Goal: Task Accomplishment & Management: Use online tool/utility

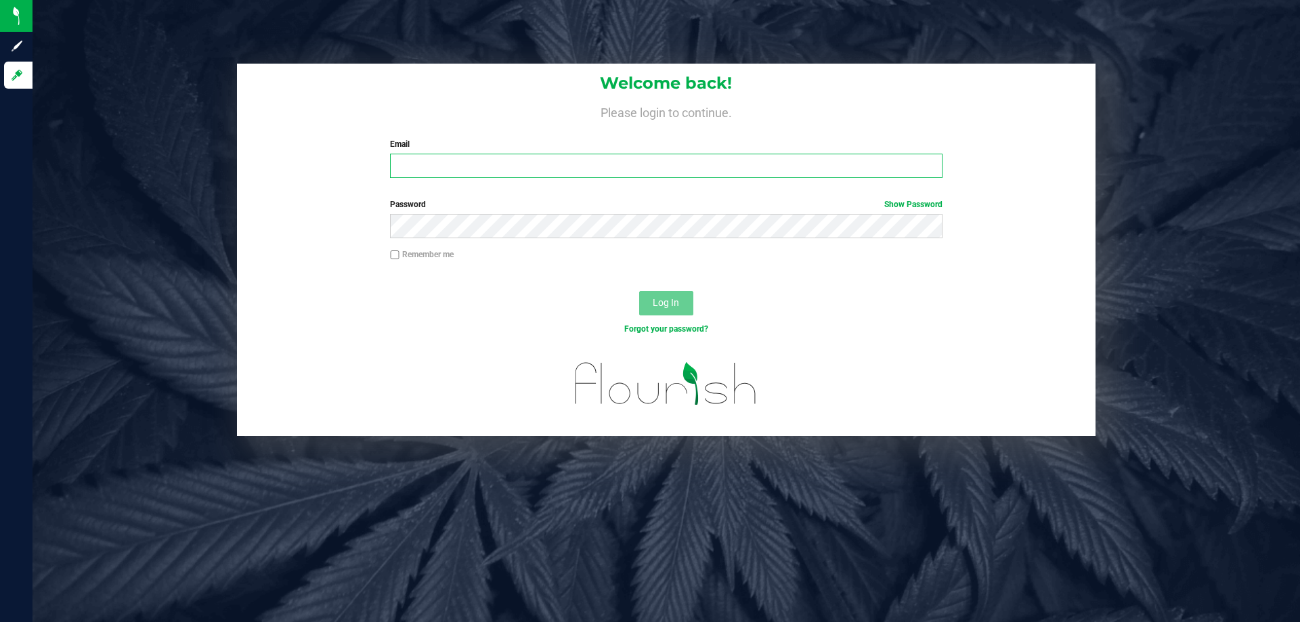
click at [483, 162] on input "Email" at bounding box center [666, 166] width 552 height 24
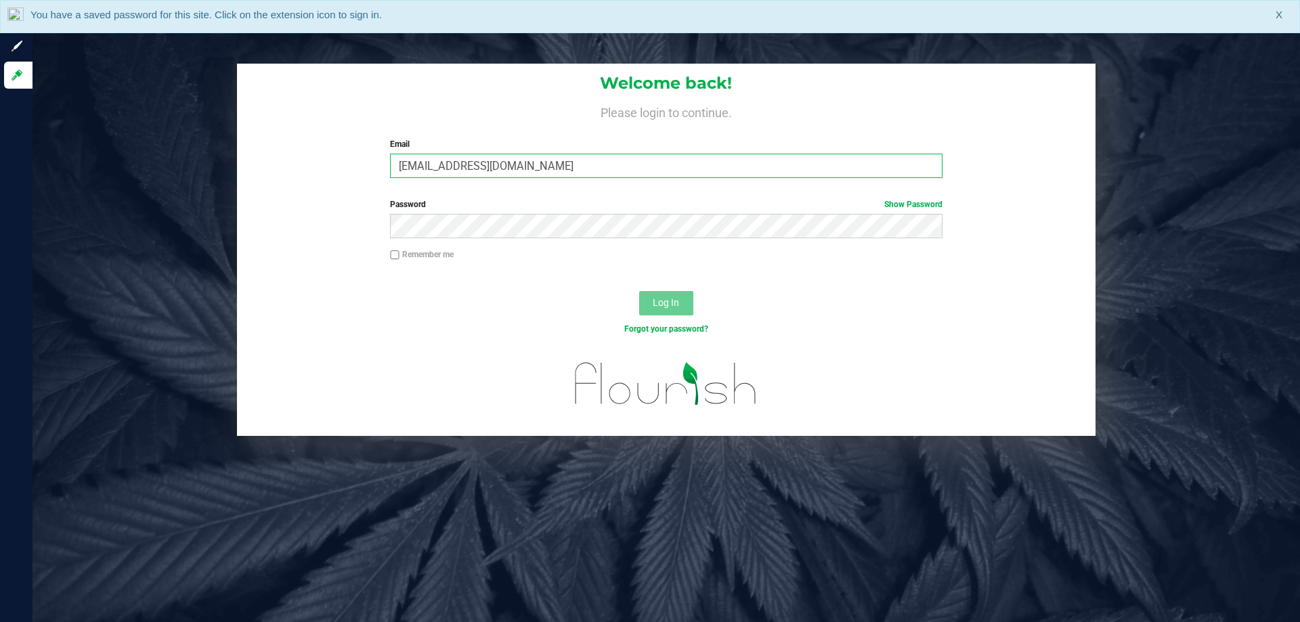
type input "[EMAIL_ADDRESS][DOMAIN_NAME]"
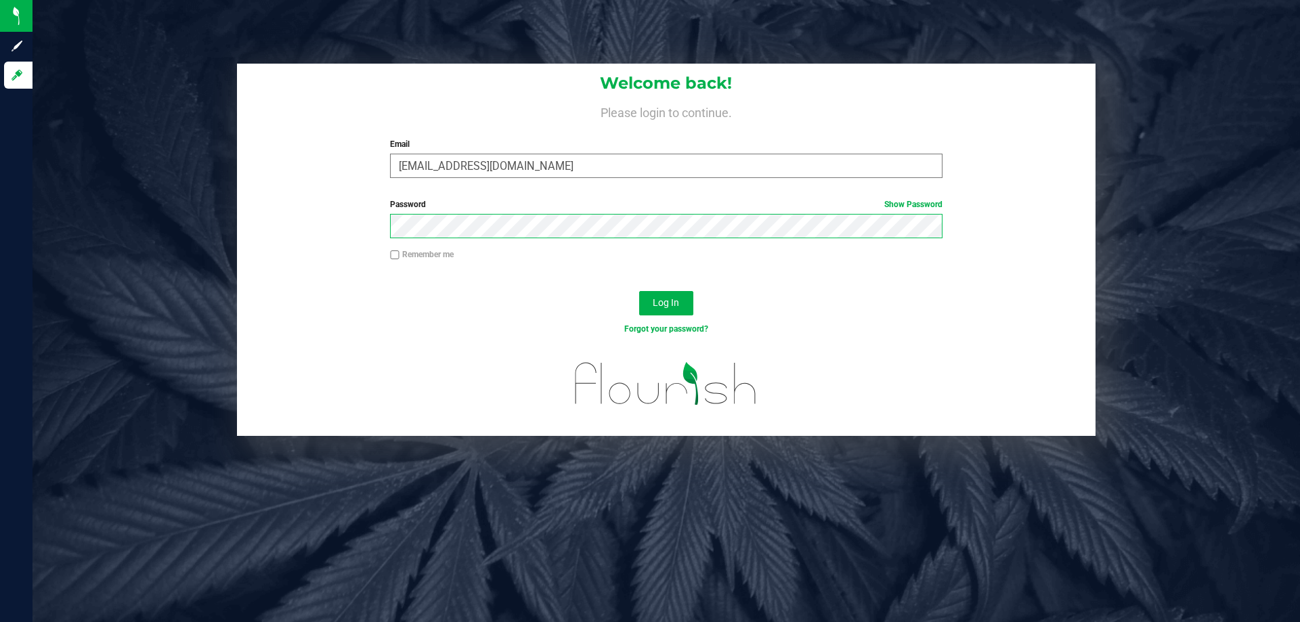
click at [639, 291] on button "Log In" at bounding box center [666, 303] width 54 height 24
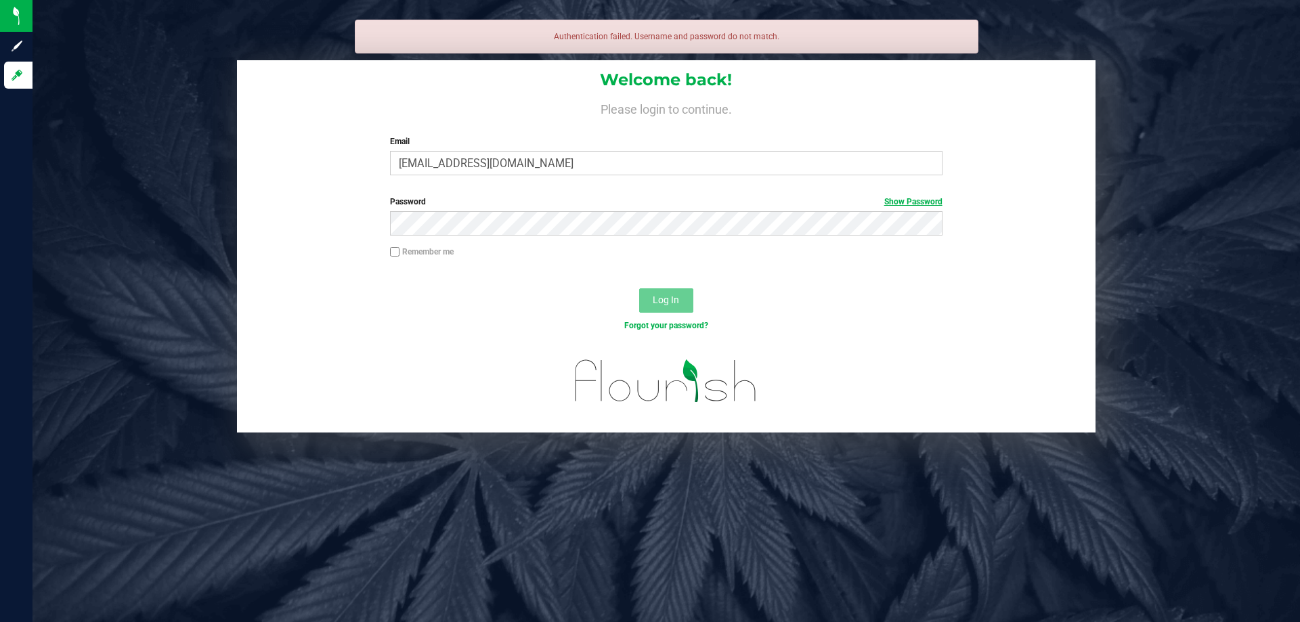
click at [932, 199] on link "Show Password" at bounding box center [913, 201] width 58 height 9
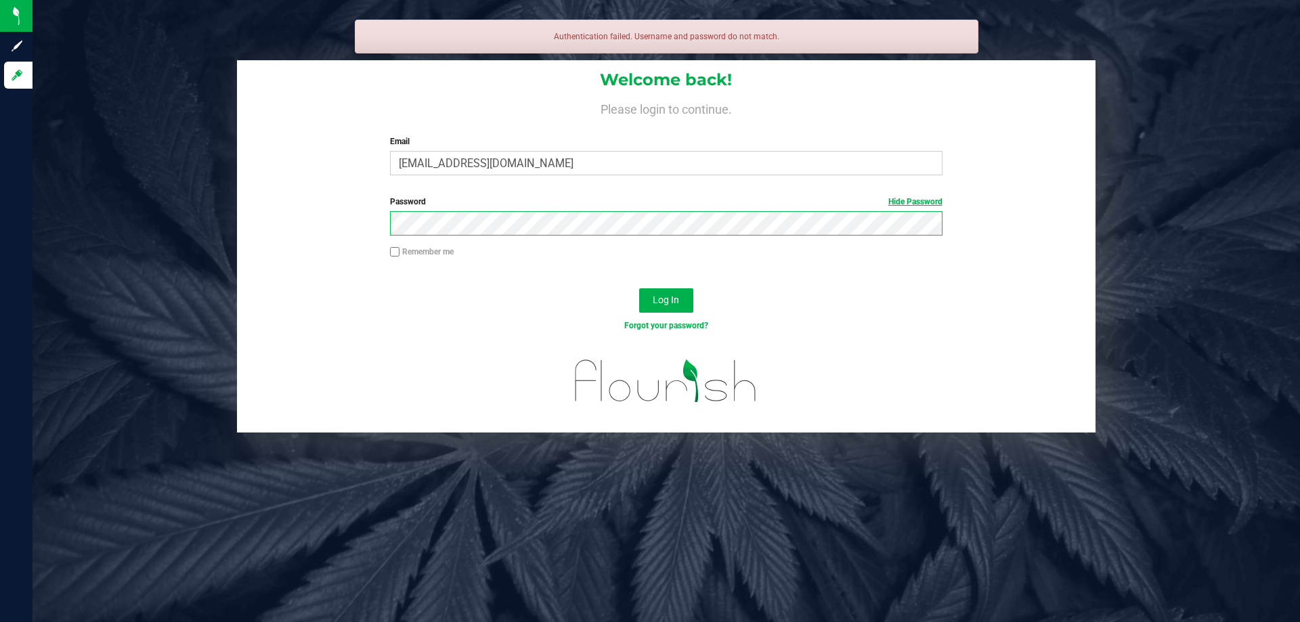
click at [639, 288] on button "Log In" at bounding box center [666, 300] width 54 height 24
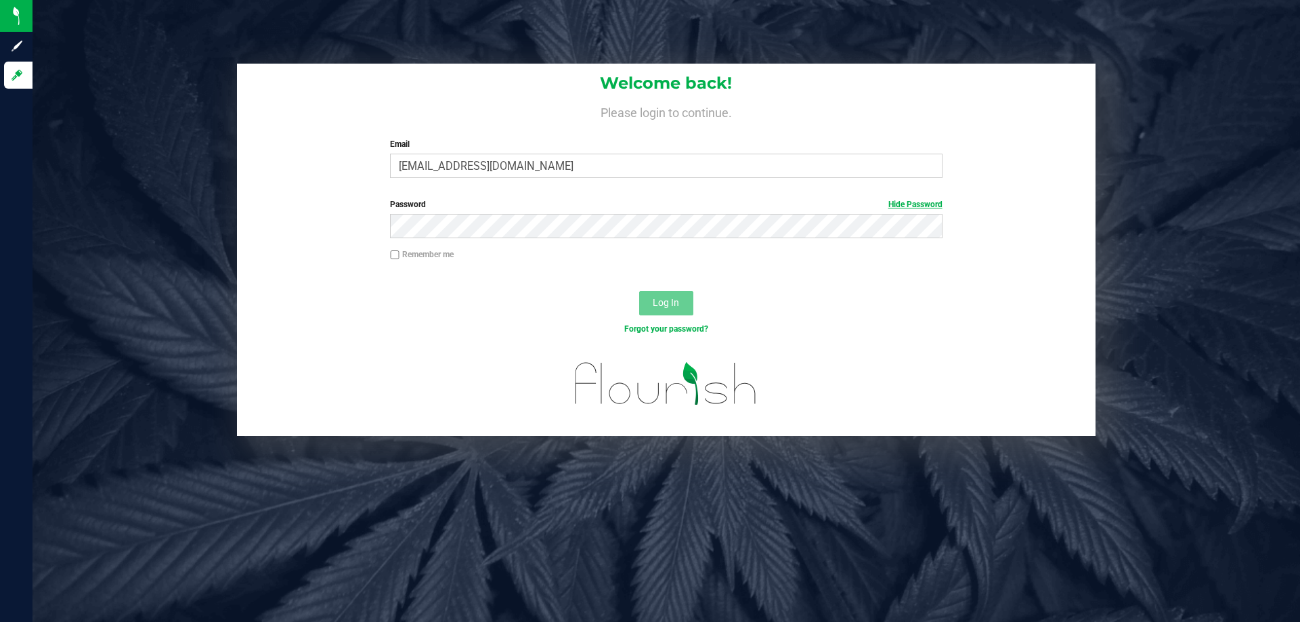
click at [909, 207] on link "Hide Password" at bounding box center [915, 204] width 54 height 9
click at [639, 291] on button "Log In" at bounding box center [666, 303] width 54 height 24
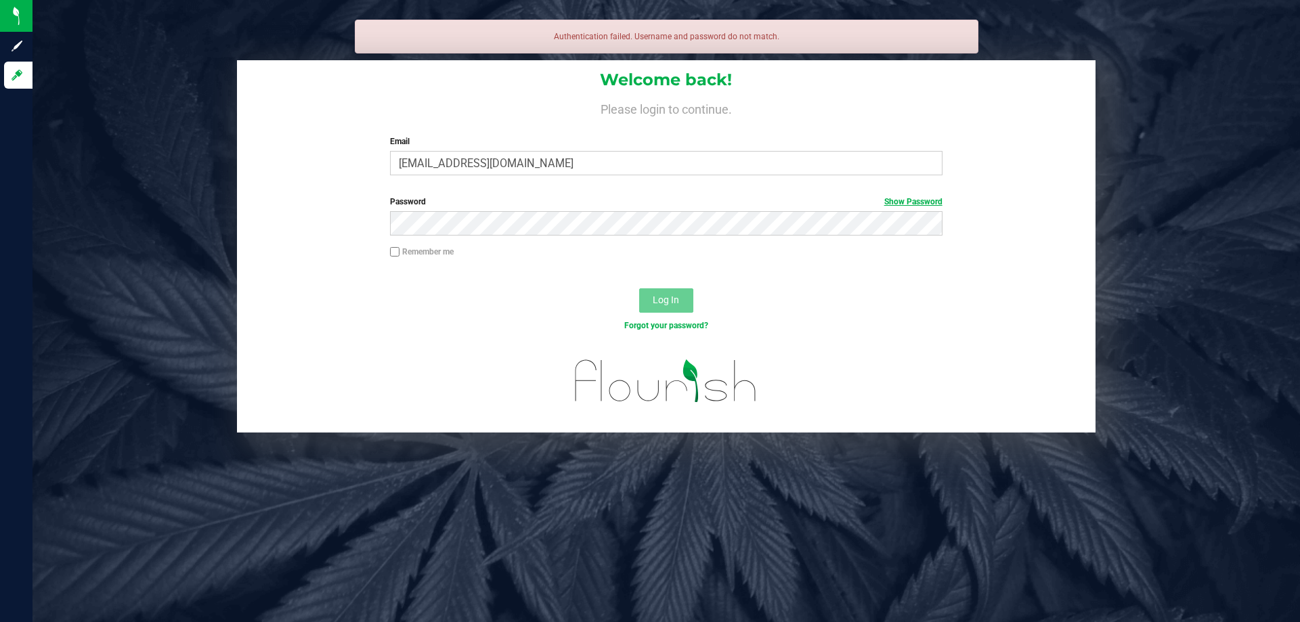
click at [897, 204] on link "Show Password" at bounding box center [913, 201] width 58 height 9
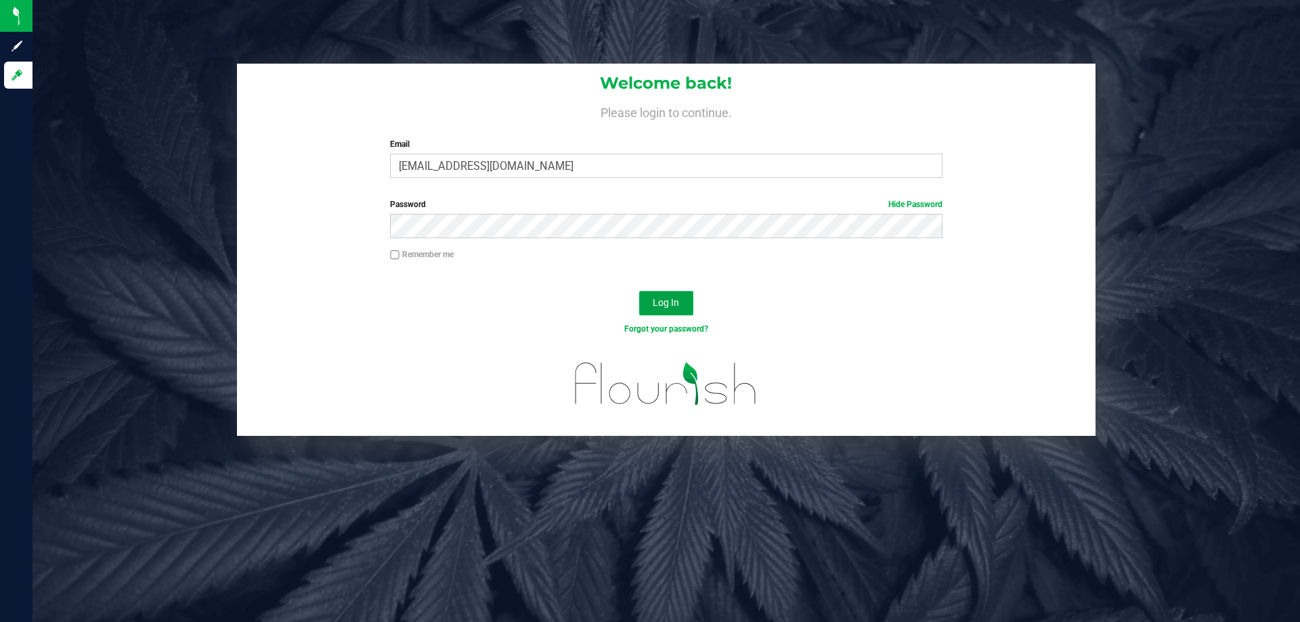
click at [667, 301] on span "Log In" at bounding box center [666, 302] width 26 height 11
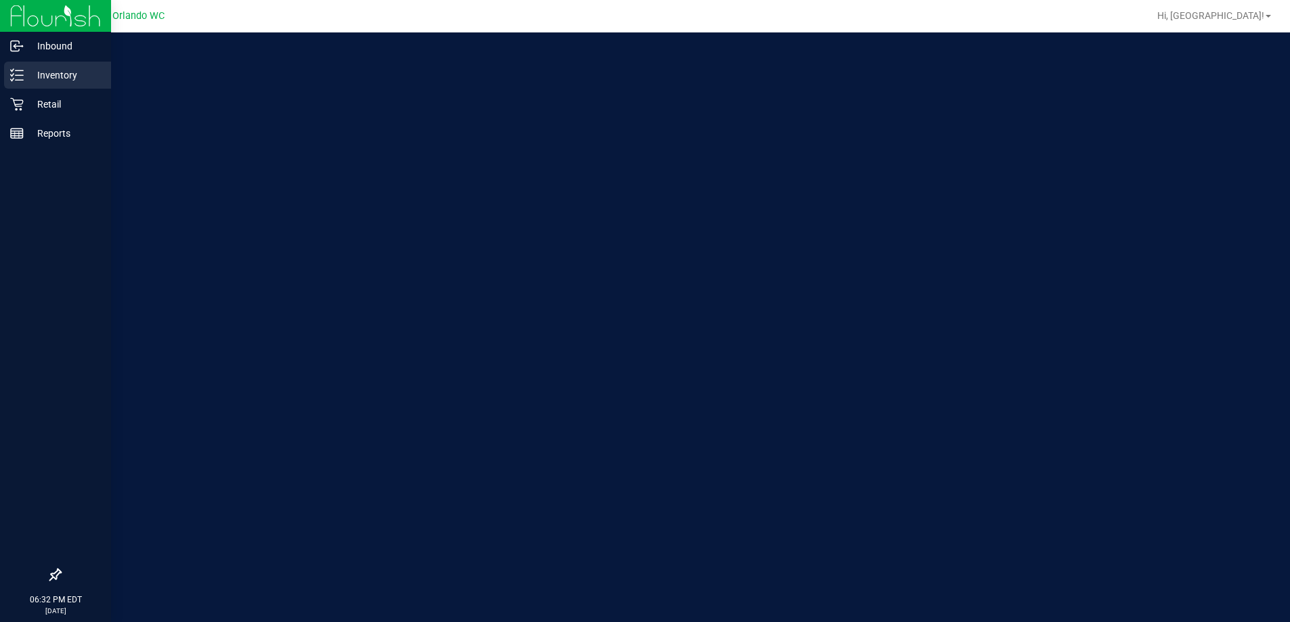
click at [21, 80] on line at bounding box center [19, 80] width 7 height 0
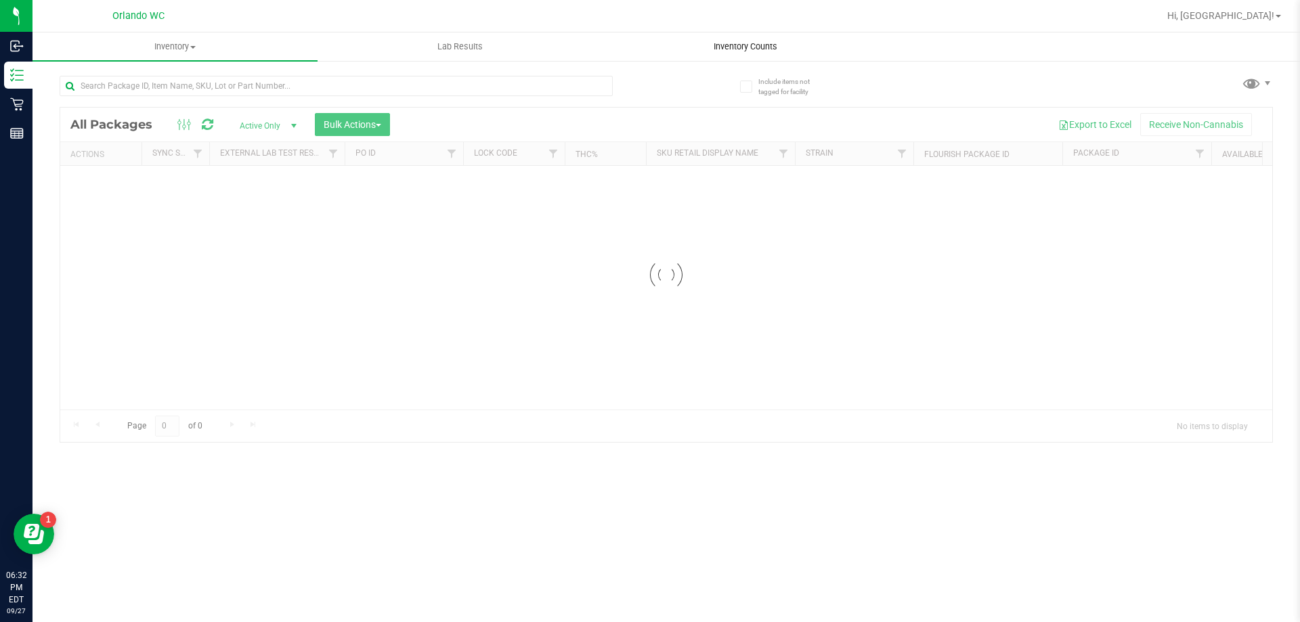
click at [730, 52] on span "Inventory Counts" at bounding box center [745, 47] width 100 height 12
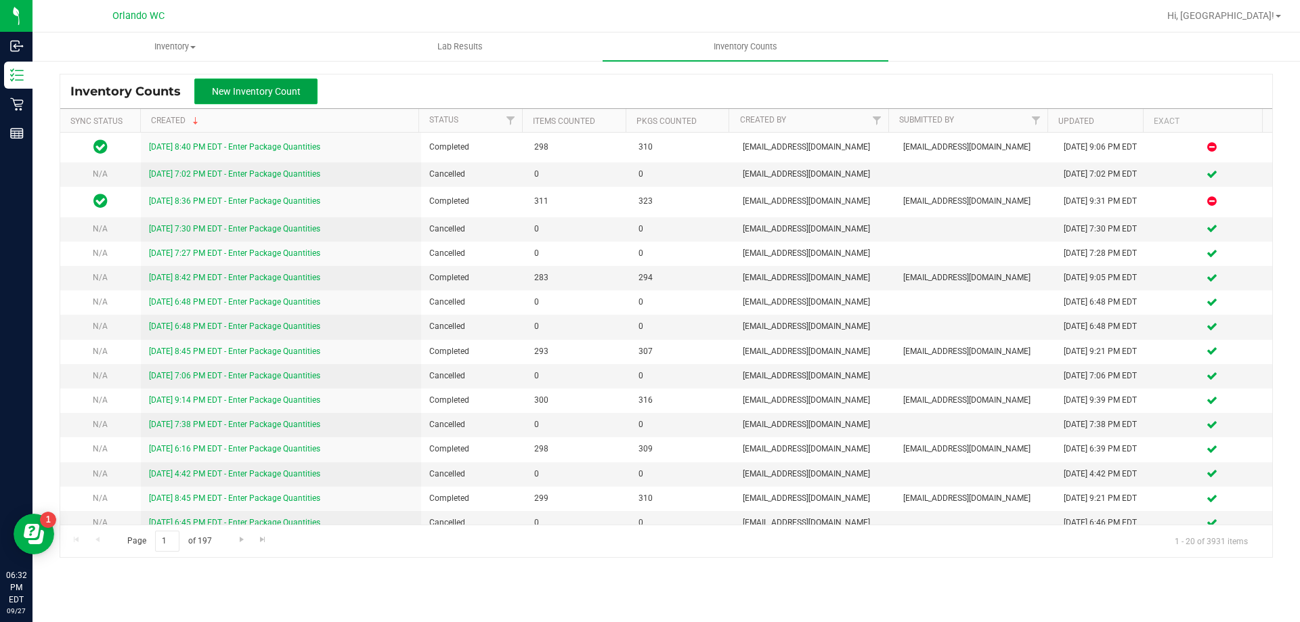
click at [299, 91] on span "New Inventory Count" at bounding box center [256, 91] width 89 height 11
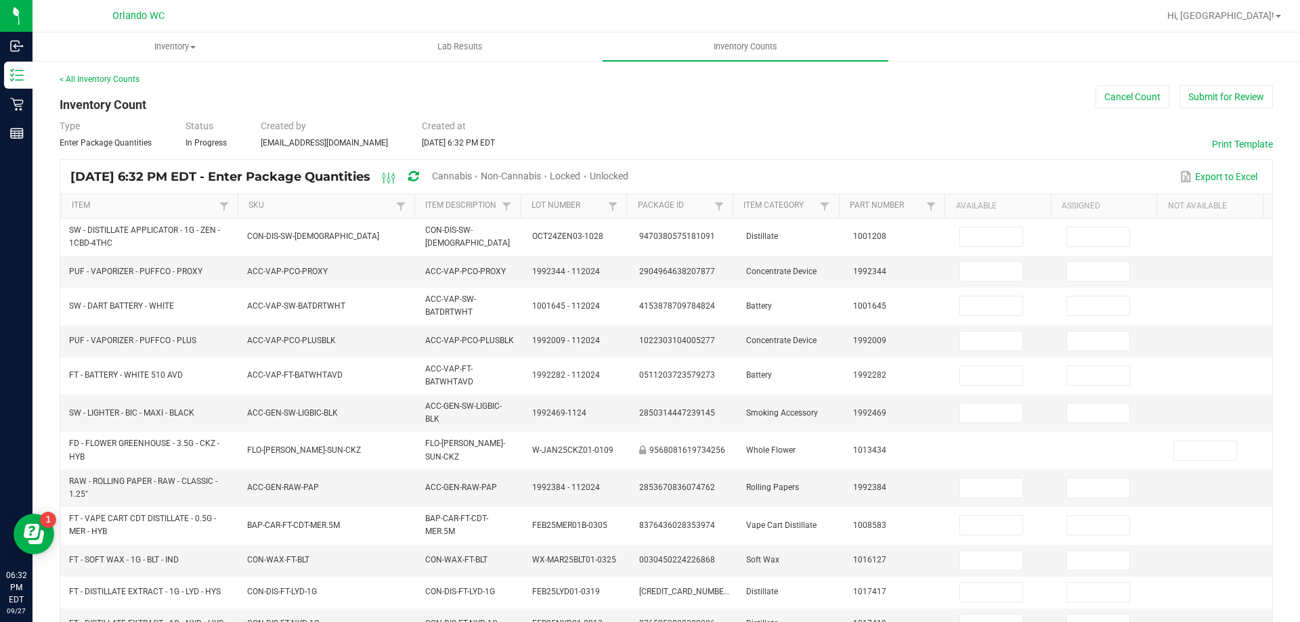
click at [472, 172] on span "Cannabis" at bounding box center [452, 176] width 40 height 11
click at [629, 169] on div "Unlocked" at bounding box center [609, 177] width 39 height 25
click at [629, 173] on span "Unlocked" at bounding box center [609, 176] width 39 height 11
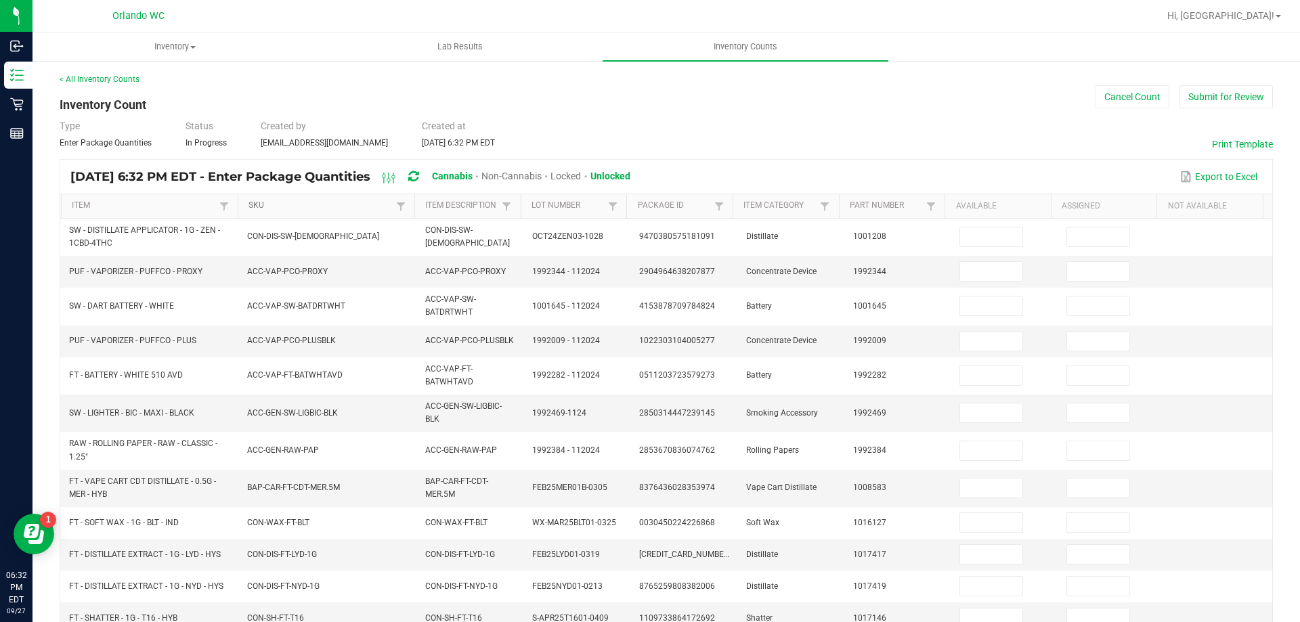
click at [372, 203] on link "SKU" at bounding box center [320, 205] width 144 height 11
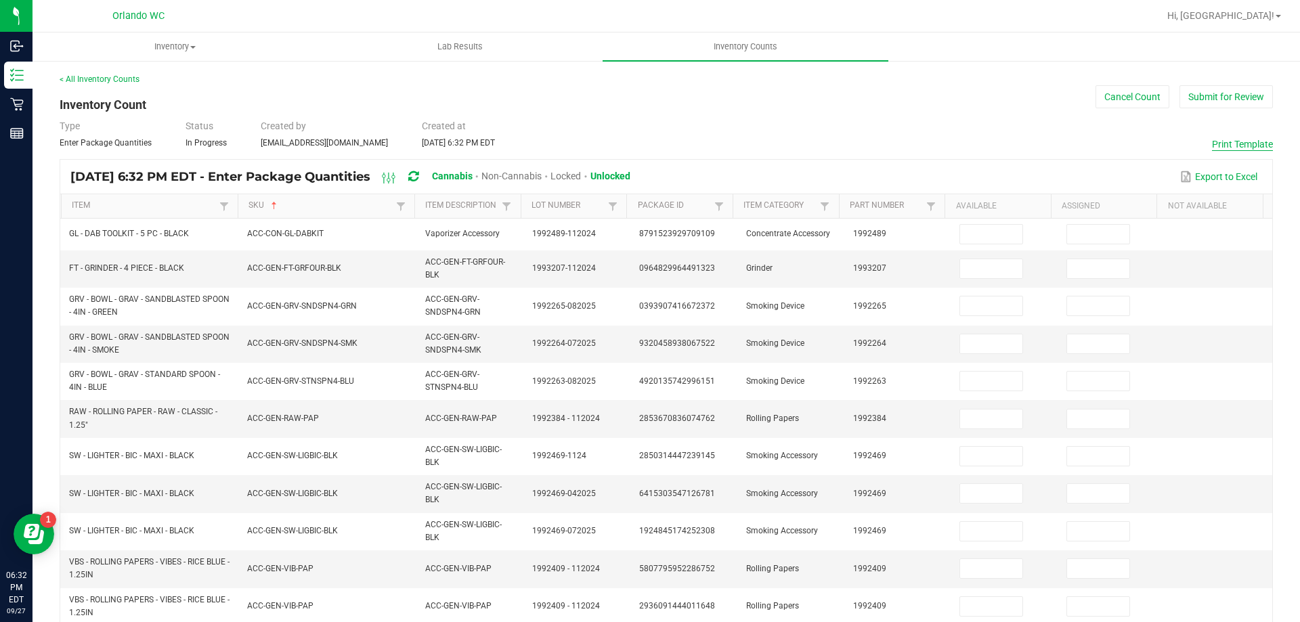
click at [1246, 146] on button "Print Template" at bounding box center [1242, 144] width 61 height 14
click at [1104, 95] on button "Cancel Count" at bounding box center [1132, 96] width 74 height 23
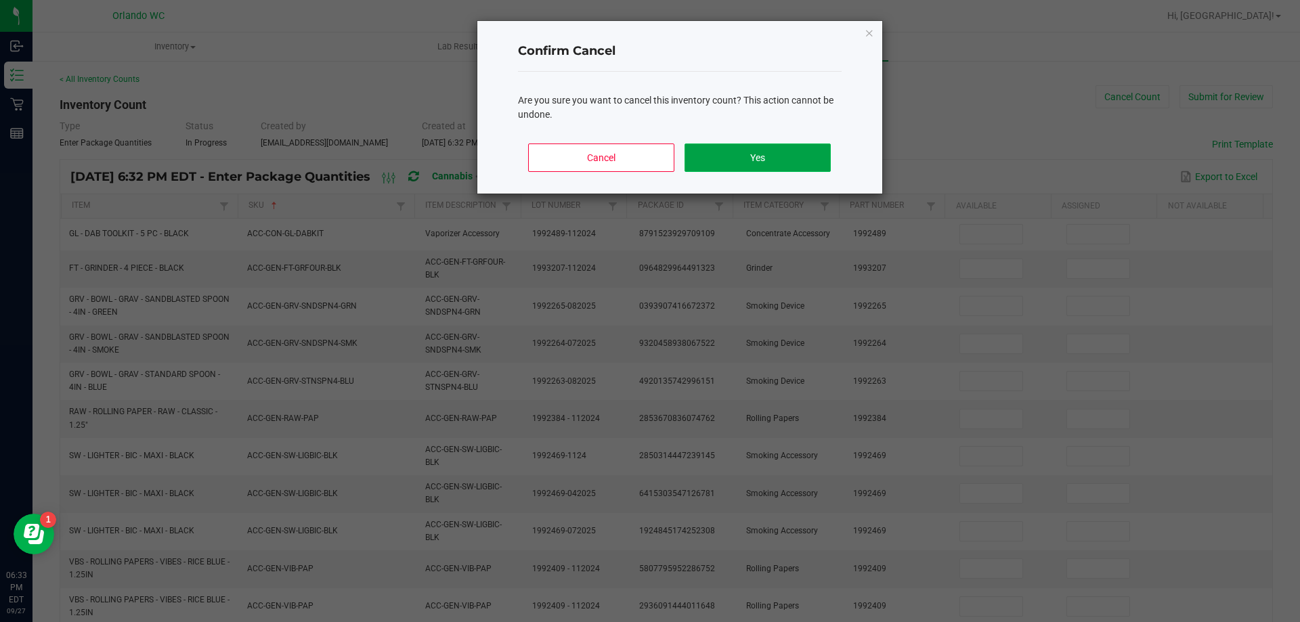
click at [769, 163] on button "Yes" at bounding box center [758, 158] width 146 height 28
